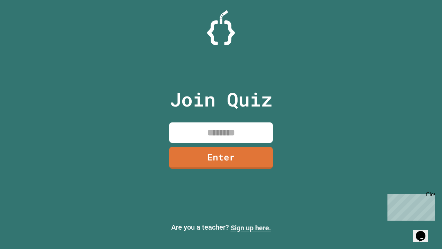
click at [251, 228] on link "Sign up here." at bounding box center [251, 228] width 40 height 8
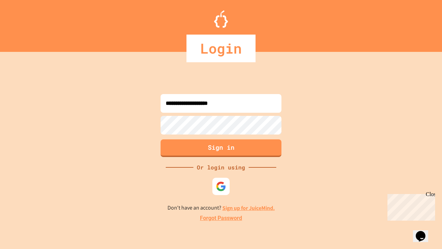
type input "**********"
